Goal: Task Accomplishment & Management: Complete application form

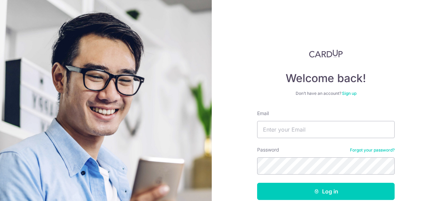
type input "[EMAIL_ADDRESS][DOMAIN_NAME]"
click at [257, 183] on button "Log in" at bounding box center [325, 191] width 137 height 17
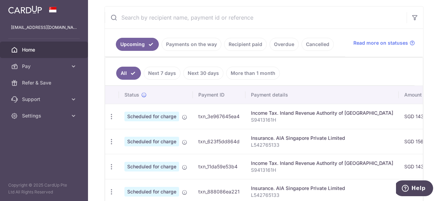
scroll to position [172, 0]
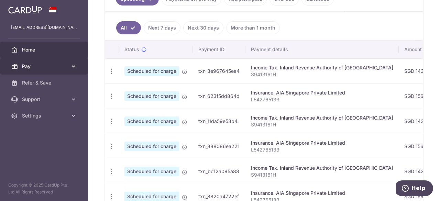
click at [72, 66] on icon at bounding box center [73, 66] width 7 height 7
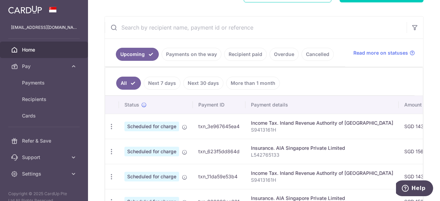
scroll to position [34, 0]
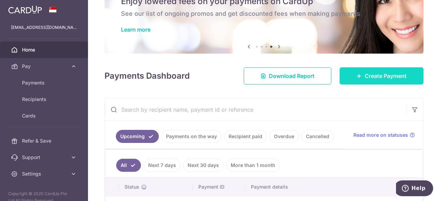
click at [372, 79] on span "Create Payment" at bounding box center [385, 76] width 42 height 8
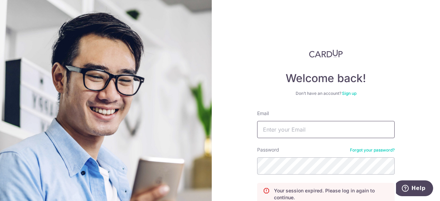
click at [315, 130] on input "Email" at bounding box center [325, 129] width 137 height 17
type input "jacky_low19@hotmail.com"
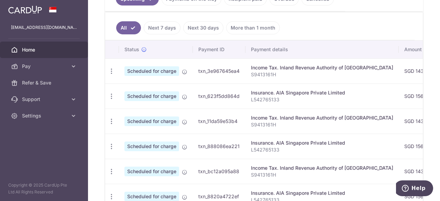
scroll to position [69, 0]
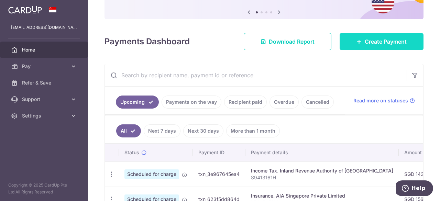
click at [364, 42] on span "Create Payment" at bounding box center [385, 41] width 42 height 8
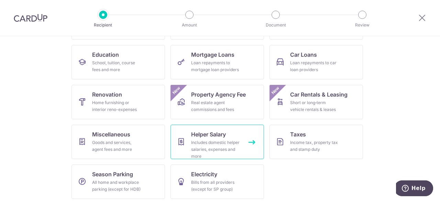
scroll to position [106, 0]
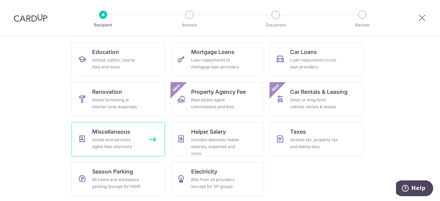
click at [127, 143] on div "Goods and services, agent fees and more" at bounding box center [116, 143] width 49 height 14
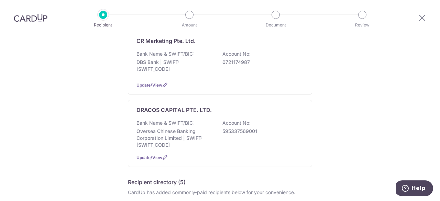
scroll to position [240, 0]
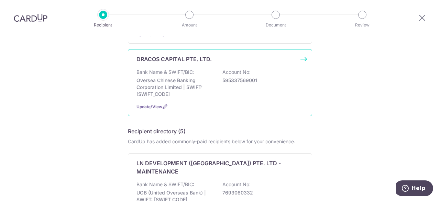
click at [222, 77] on p "595337569001" at bounding box center [260, 80] width 77 height 7
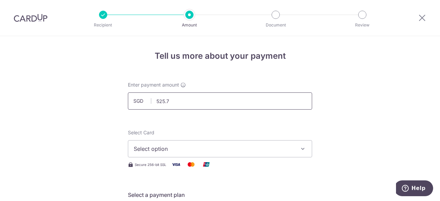
type input "525.75"
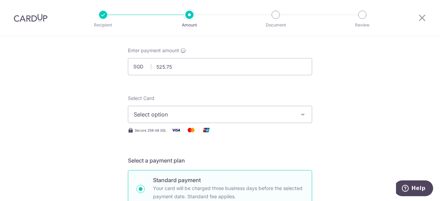
click at [181, 113] on span "Select option" at bounding box center [214, 114] width 160 height 8
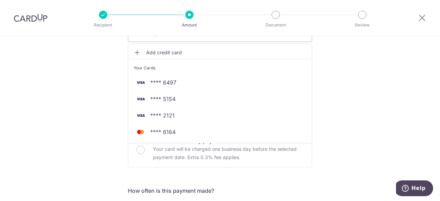
scroll to position [103, 0]
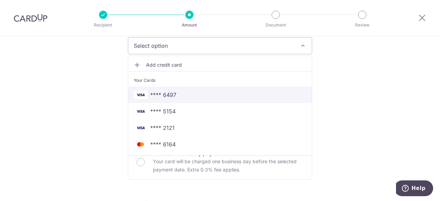
click at [237, 95] on span "**** 6497" at bounding box center [220, 95] width 172 height 8
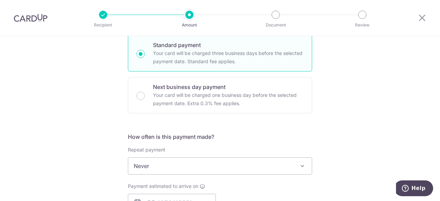
scroll to position [206, 0]
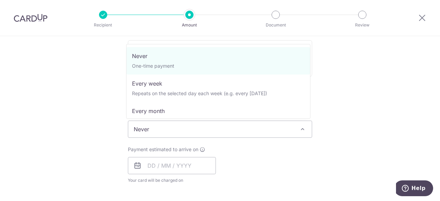
click at [190, 125] on span "Never" at bounding box center [219, 129] width 183 height 16
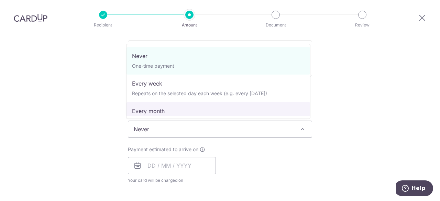
select select "3"
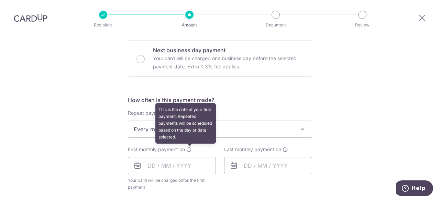
scroll to position [240, 0]
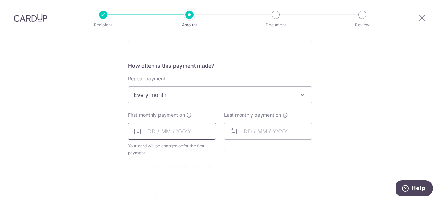
click at [179, 128] on input "text" at bounding box center [172, 131] width 88 height 17
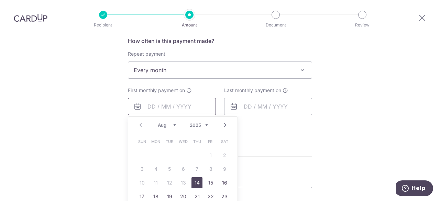
scroll to position [275, 0]
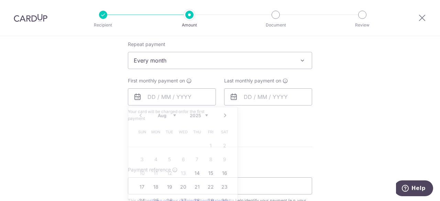
click at [266, 156] on form "Enter payment amount SGD 525.75 525.75 Select Card **** 6497 Add credit card Yo…" at bounding box center [220, 82] width 184 height 551
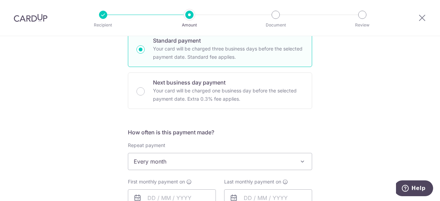
scroll to position [240, 0]
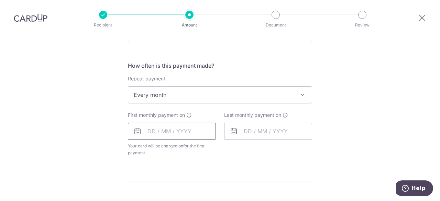
drag, startPoint x: 174, startPoint y: 132, endPoint x: 179, endPoint y: 137, distance: 7.0
click at [174, 132] on input "text" at bounding box center [172, 131] width 88 height 17
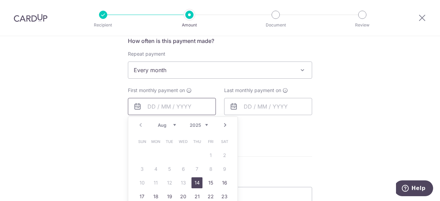
scroll to position [275, 0]
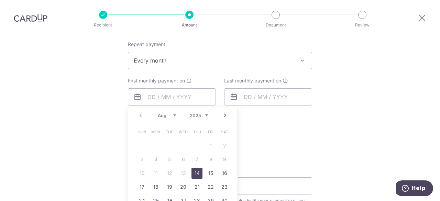
click at [197, 173] on link "14" at bounding box center [196, 173] width 11 height 11
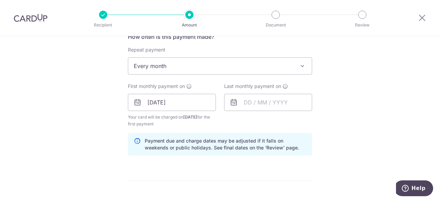
scroll to position [309, 0]
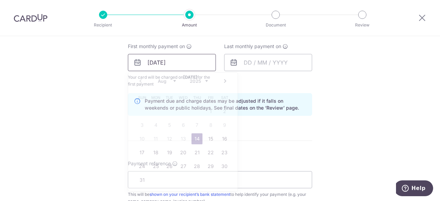
click at [195, 63] on input "14/08/2025" at bounding box center [172, 62] width 88 height 17
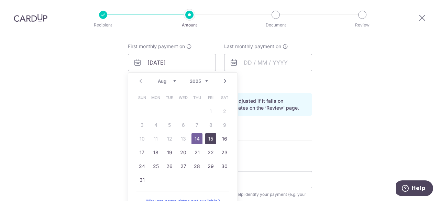
click at [213, 141] on link "15" at bounding box center [210, 138] width 11 height 11
type input "[DATE]"
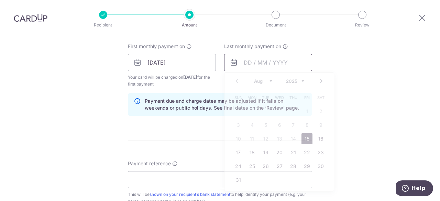
click at [249, 57] on input "text" at bounding box center [268, 62] width 88 height 17
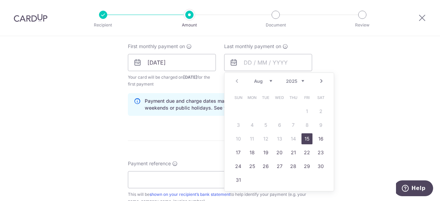
click at [317, 81] on link "Next" at bounding box center [321, 81] width 8 height 8
click at [317, 82] on link "Next" at bounding box center [321, 81] width 8 height 8
click at [293, 136] on link "16" at bounding box center [293, 138] width 11 height 11
type input "[DATE]"
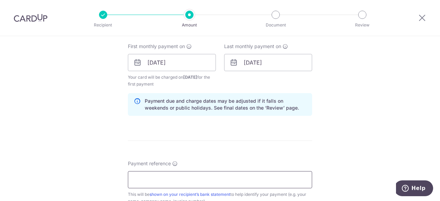
click at [193, 173] on input "Payment reference" at bounding box center [220, 179] width 184 height 17
paste input "770811"
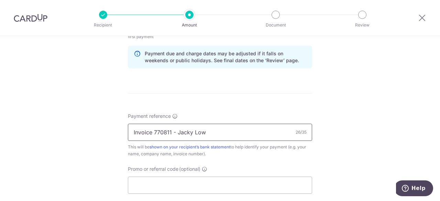
scroll to position [378, 0]
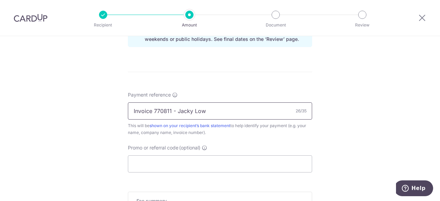
type input "Invoice 770811 - Jacky Low"
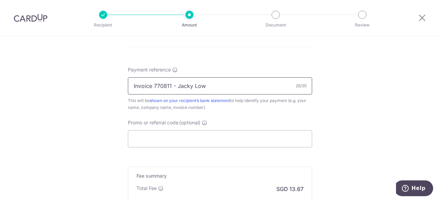
scroll to position [412, 0]
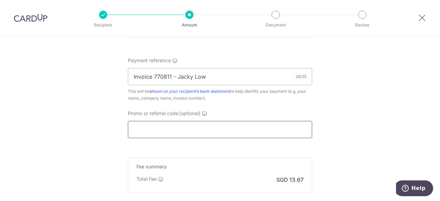
click at [162, 134] on input "Promo or referral code (optional)" at bounding box center [220, 129] width 184 height 17
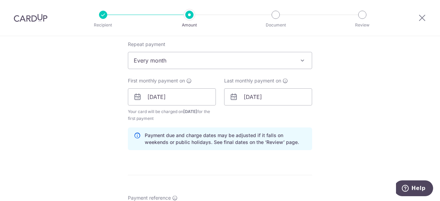
scroll to position [447, 0]
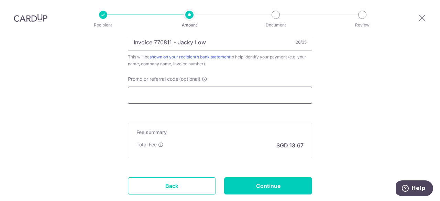
click at [178, 99] on input "Promo or referral code (optional)" at bounding box center [220, 95] width 184 height 17
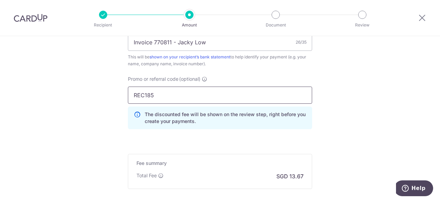
type input "REC185"
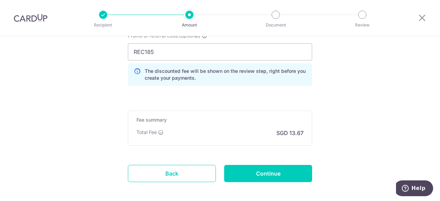
scroll to position [520, 0]
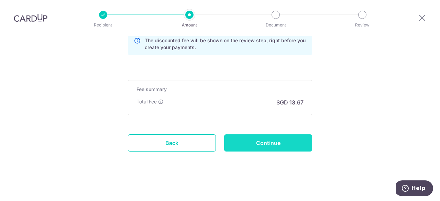
click at [272, 141] on input "Continue" at bounding box center [268, 142] width 88 height 17
type input "Create Schedule"
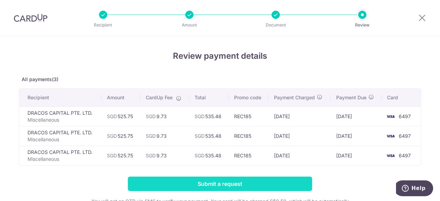
click at [221, 187] on input "Submit a request" at bounding box center [220, 184] width 184 height 14
